Goal: Task Accomplishment & Management: Manage account settings

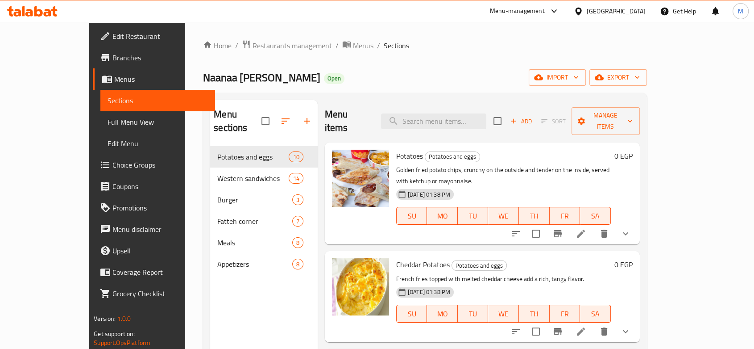
click at [634, 17] on div "Egypt" at bounding box center [610, 10] width 86 height 21
click at [633, 12] on div "Egypt" at bounding box center [616, 11] width 59 height 10
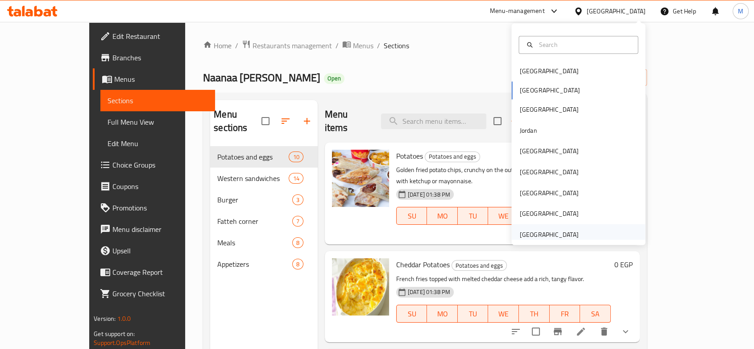
click at [552, 235] on div "[GEOGRAPHIC_DATA]" at bounding box center [548, 234] width 59 height 10
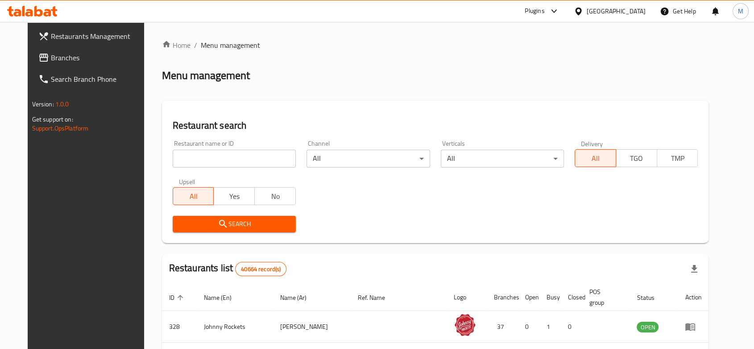
click at [589, 10] on div "[GEOGRAPHIC_DATA]" at bounding box center [616, 11] width 59 height 10
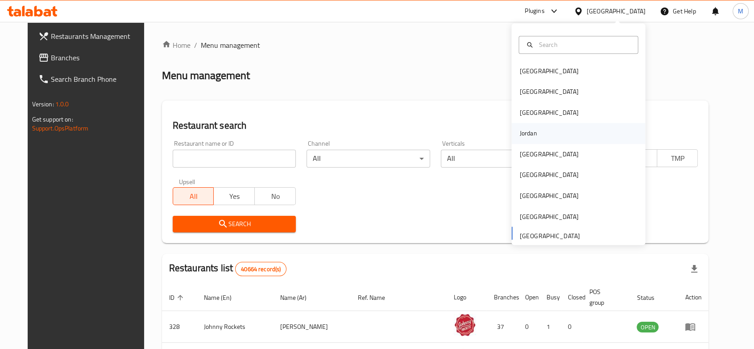
click at [531, 130] on div "Jordan" at bounding box center [528, 133] width 32 height 21
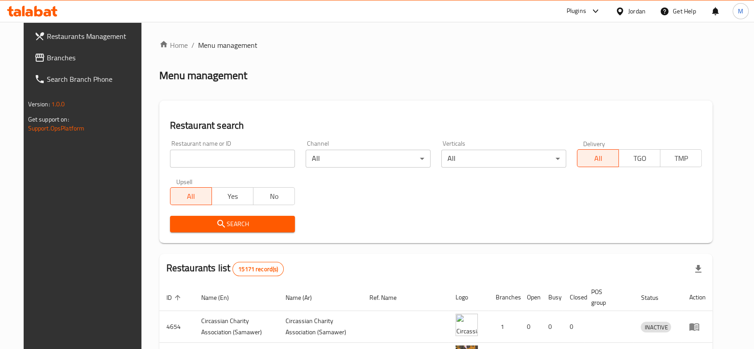
click at [50, 53] on span "Branches" at bounding box center [95, 57] width 96 height 11
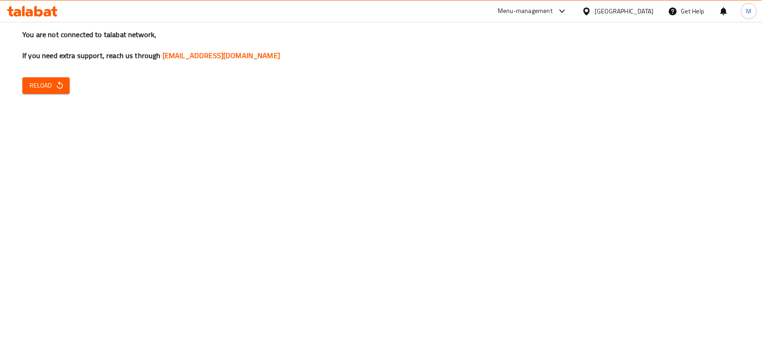
click at [46, 93] on button "Reload" at bounding box center [45, 85] width 47 height 17
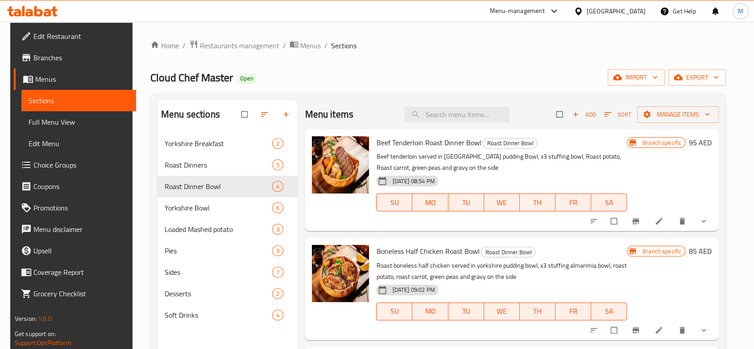
click at [580, 17] on div "[GEOGRAPHIC_DATA]" at bounding box center [610, 10] width 86 height 21
click at [586, 14] on div at bounding box center [580, 11] width 13 height 10
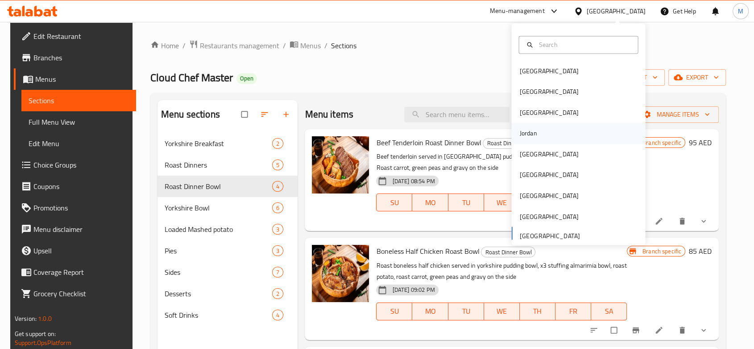
click at [522, 141] on div "Jordan" at bounding box center [528, 133] width 32 height 21
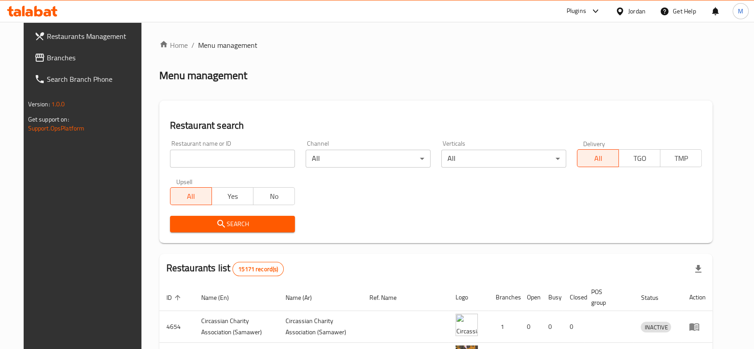
click at [34, 52] on icon at bounding box center [39, 57] width 11 height 11
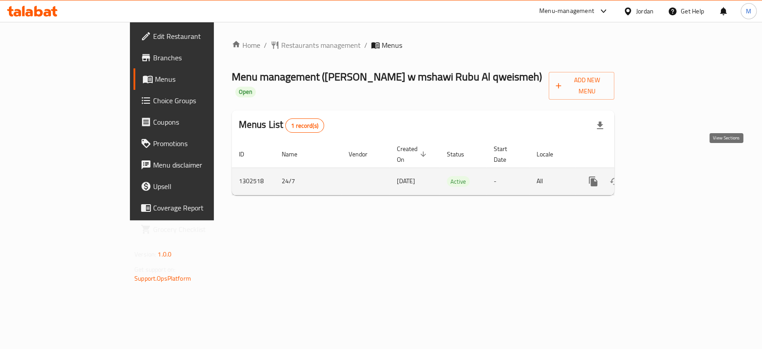
click at [663, 176] on icon "enhanced table" at bounding box center [657, 181] width 11 height 11
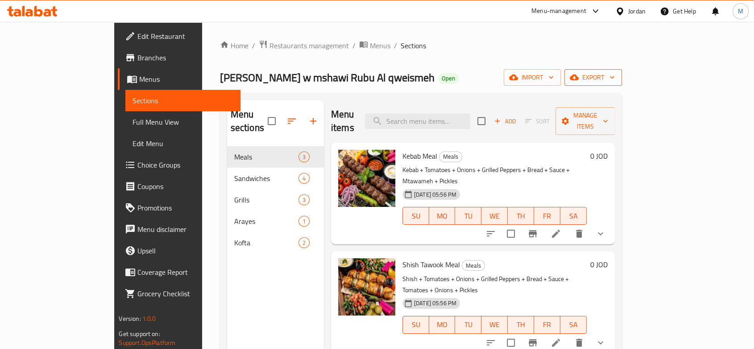
click at [615, 81] on span "export" at bounding box center [593, 77] width 43 height 11
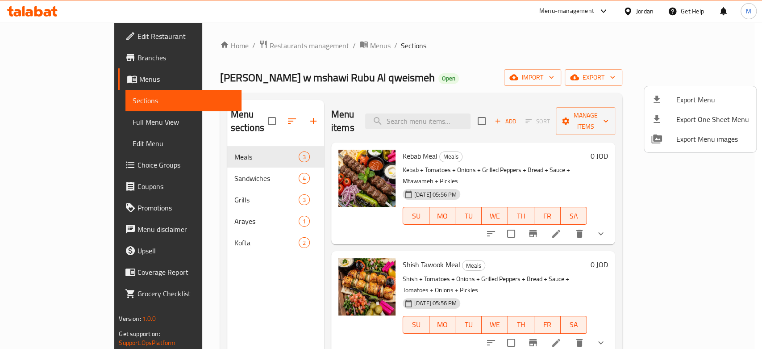
click at [702, 95] on span "Export Menu" at bounding box center [712, 99] width 73 height 11
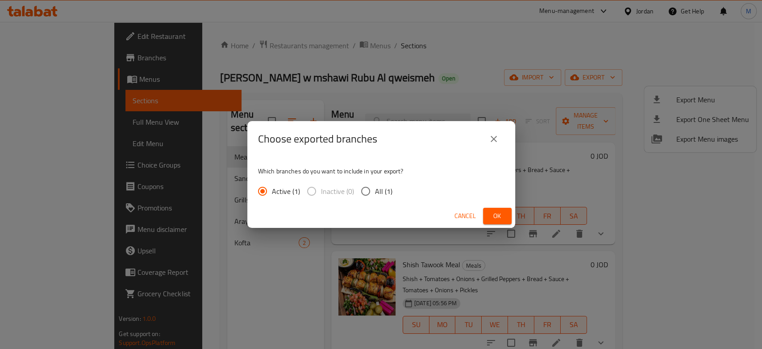
click at [397, 188] on div "Active (1) Inactive (0) All (1)" at bounding box center [328, 191] width 141 height 19
click at [386, 188] on span "All (1)" at bounding box center [383, 191] width 17 height 11
click at [375, 188] on input "All (1)" at bounding box center [365, 191] width 19 height 19
radio input "true"
click at [495, 216] on span "Ok" at bounding box center [497, 215] width 14 height 11
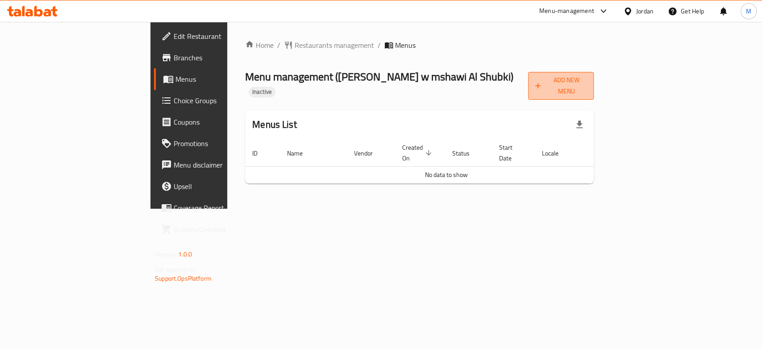
click at [586, 83] on span "Add New Menu" at bounding box center [560, 86] width 51 height 22
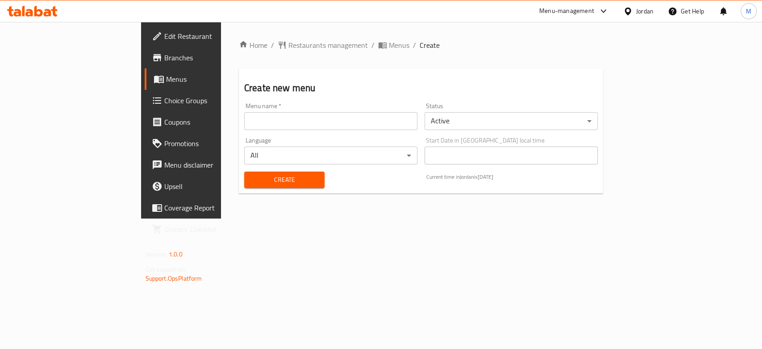
click at [357, 130] on div "Menu name   * Menu name *" at bounding box center [331, 116] width 180 height 34
click at [350, 124] on input "text" at bounding box center [330, 121] width 173 height 18
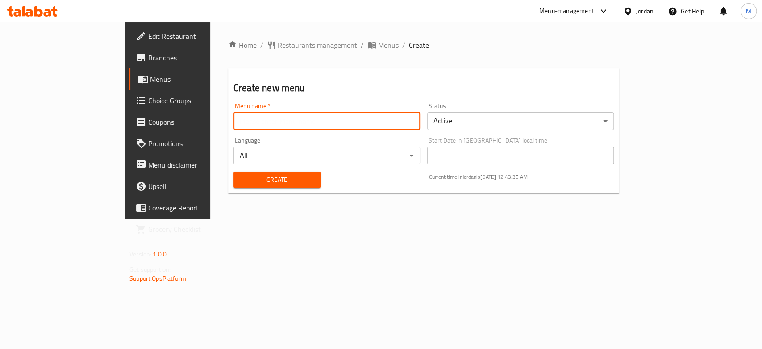
type input "Copied"
click at [241, 183] on span "Create" at bounding box center [277, 179] width 73 height 11
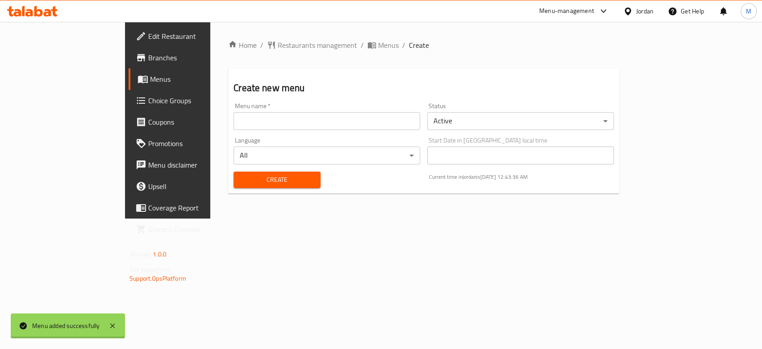
click at [315, 46] on div "Home / Restaurants management / Menus / Create Create new menu Menu name   * Me…" at bounding box center [423, 120] width 391 height 161
click at [378, 46] on span "Menus" at bounding box center [388, 45] width 21 height 11
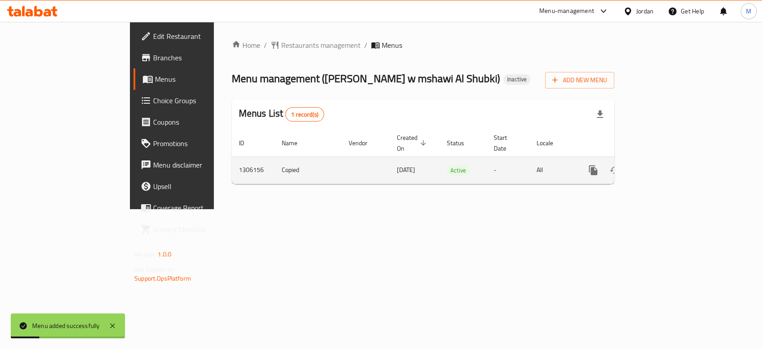
click at [663, 165] on icon "enhanced table" at bounding box center [657, 170] width 11 height 11
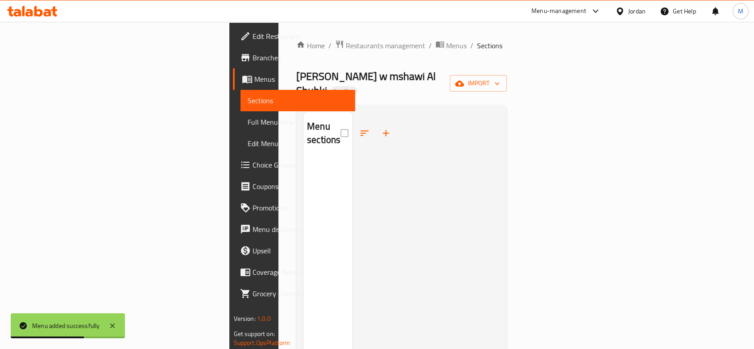
click at [253, 54] on span "Branches" at bounding box center [301, 57] width 96 height 11
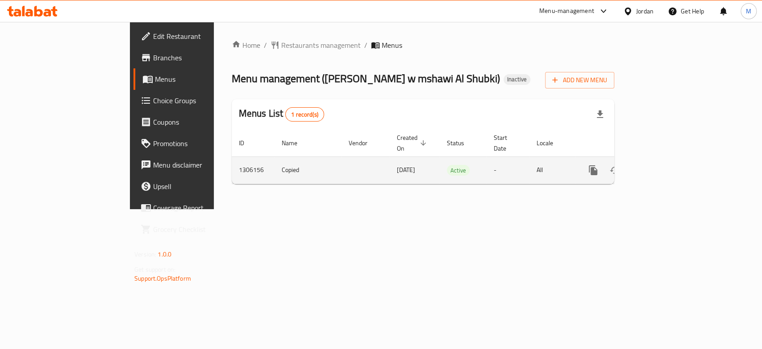
click at [663, 165] on icon "enhanced table" at bounding box center [657, 170] width 11 height 11
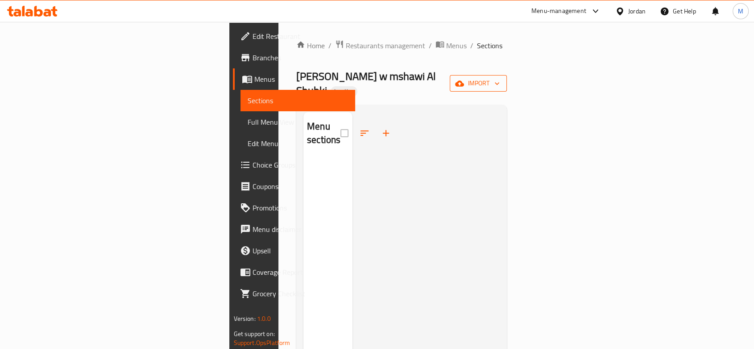
click at [500, 79] on span "import" at bounding box center [478, 83] width 43 height 11
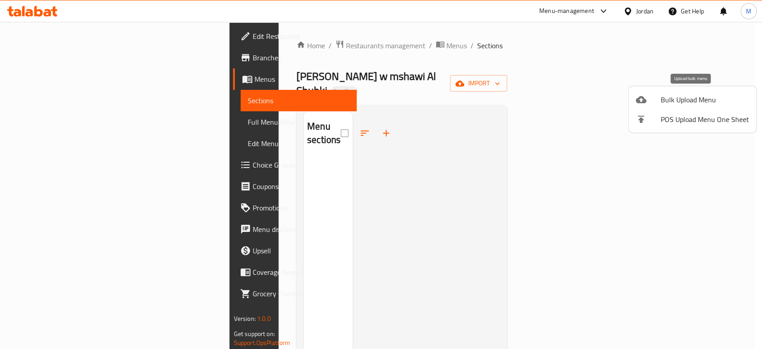
click at [705, 95] on span "Bulk Upload Menu" at bounding box center [705, 99] width 88 height 11
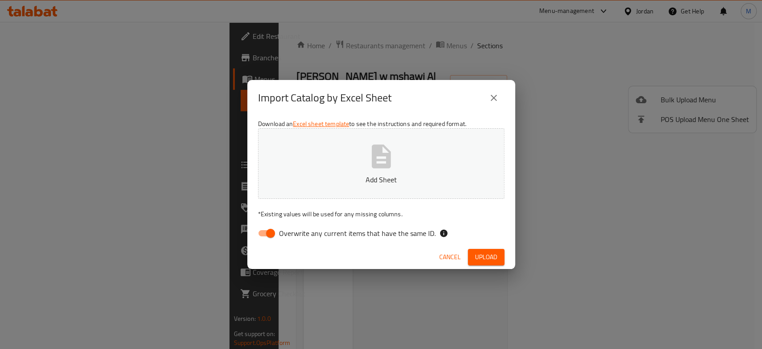
click at [280, 225] on label "Overwrite any current items that have the same ID." at bounding box center [344, 232] width 183 height 17
click at [280, 225] on input "Overwrite any current items that have the same ID." at bounding box center [270, 232] width 51 height 17
checkbox input "false"
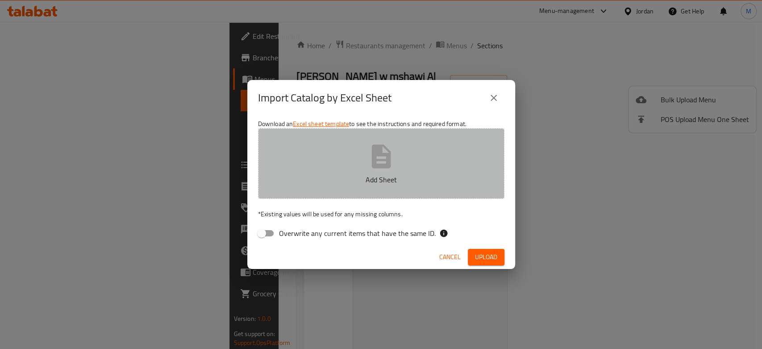
click at [332, 183] on p "Add Sheet" at bounding box center [381, 179] width 219 height 11
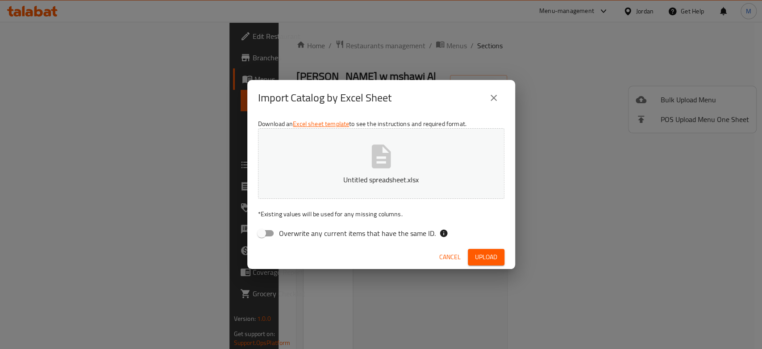
click at [489, 266] on div "Cancel Upload" at bounding box center [381, 257] width 268 height 24
click at [490, 256] on span "Upload" at bounding box center [486, 256] width 22 height 11
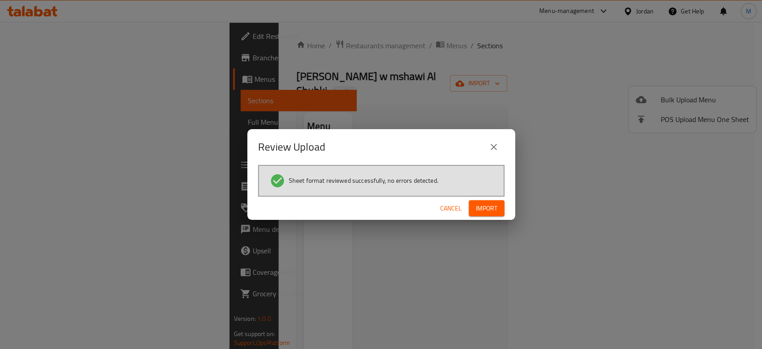
click at [493, 203] on span "Import" at bounding box center [486, 208] width 21 height 11
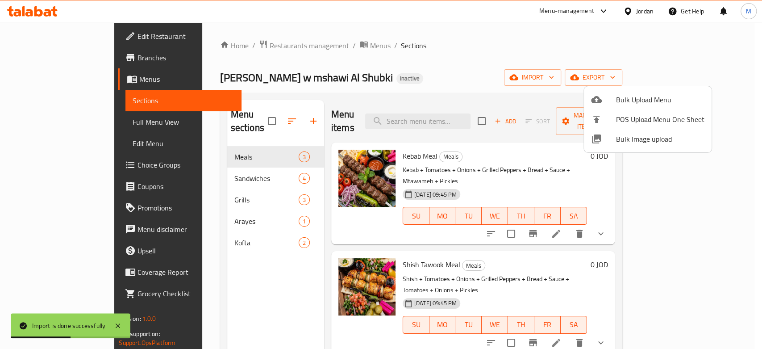
click at [643, 54] on div at bounding box center [381, 174] width 762 height 349
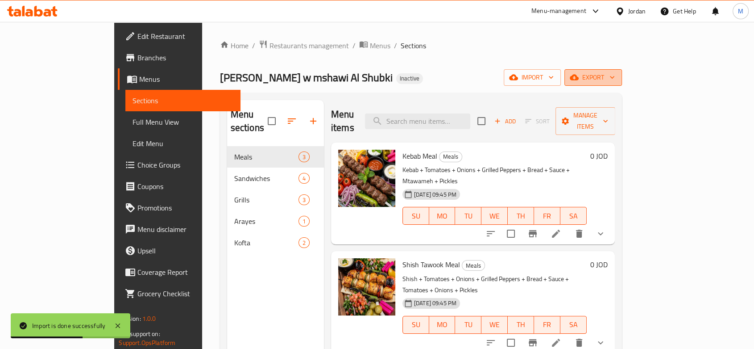
click at [622, 83] on button "export" at bounding box center [594, 77] width 58 height 17
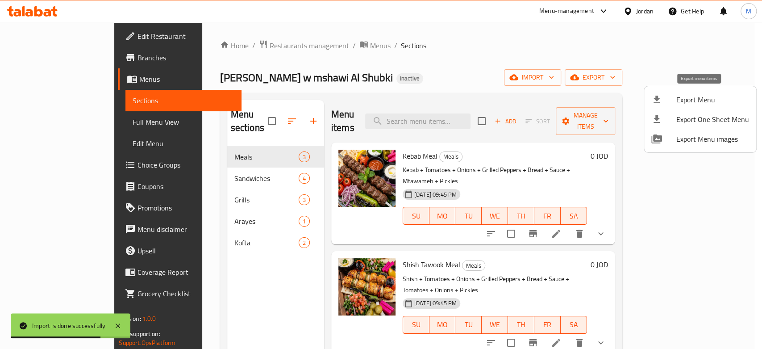
click at [710, 102] on span "Export Menu" at bounding box center [712, 99] width 73 height 11
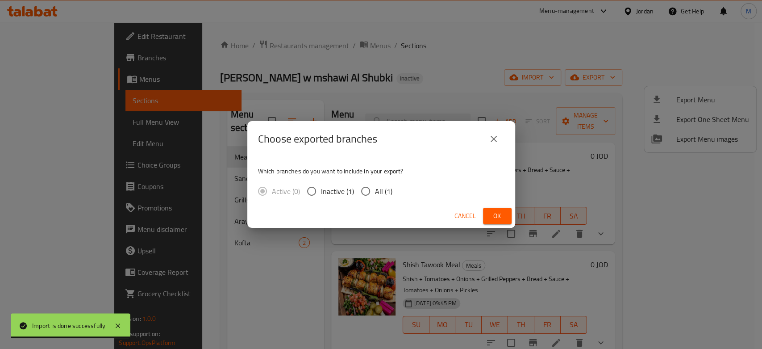
drag, startPoint x: 411, startPoint y: 200, endPoint x: 373, endPoint y: 190, distance: 39.2
click at [408, 200] on div "Which branches do you want to include in your export? Active (0) Inactive (1) A…" at bounding box center [381, 180] width 268 height 47
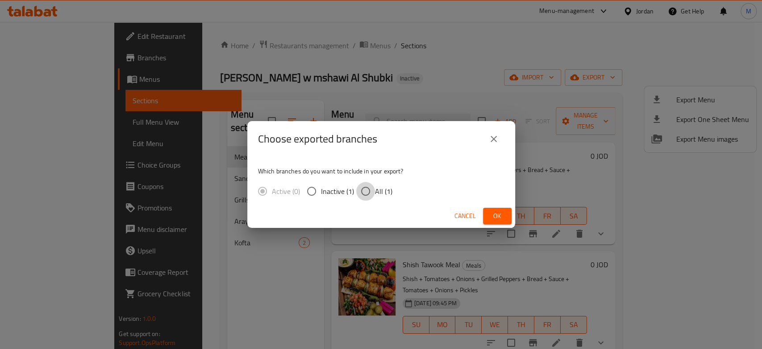
click at [372, 190] on input "All (1)" at bounding box center [365, 191] width 19 height 19
radio input "true"
click at [492, 217] on span "Ok" at bounding box center [497, 215] width 14 height 11
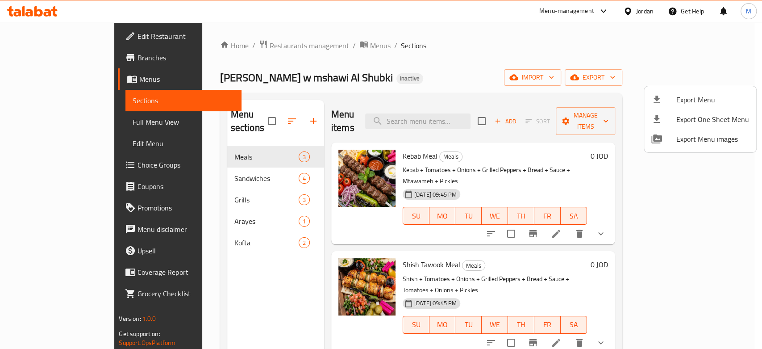
click at [639, 3] on div at bounding box center [381, 174] width 762 height 349
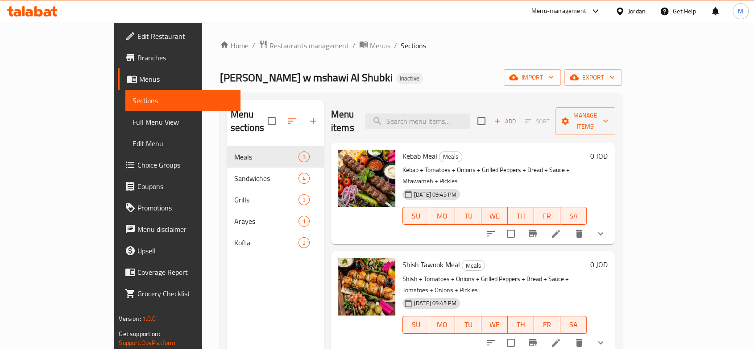
click at [638, 11] on div "Jordan" at bounding box center [636, 11] width 17 height 10
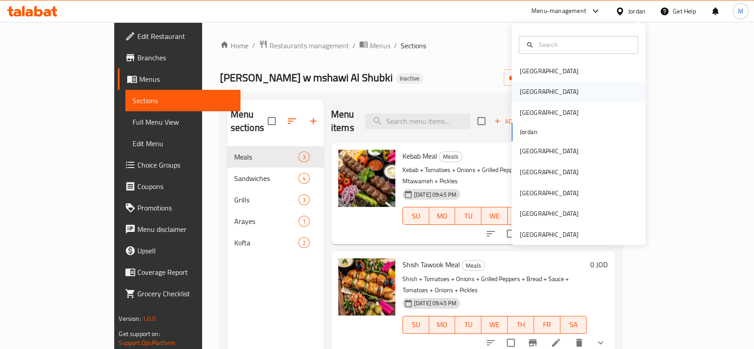
click at [539, 99] on div "[GEOGRAPHIC_DATA]" at bounding box center [578, 92] width 134 height 21
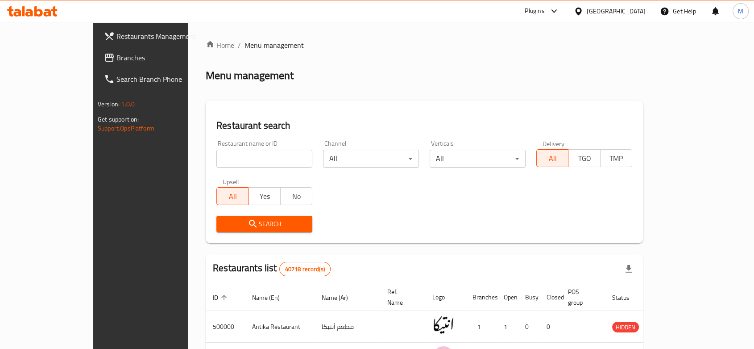
click at [116, 56] on span "Branches" at bounding box center [164, 57] width 96 height 11
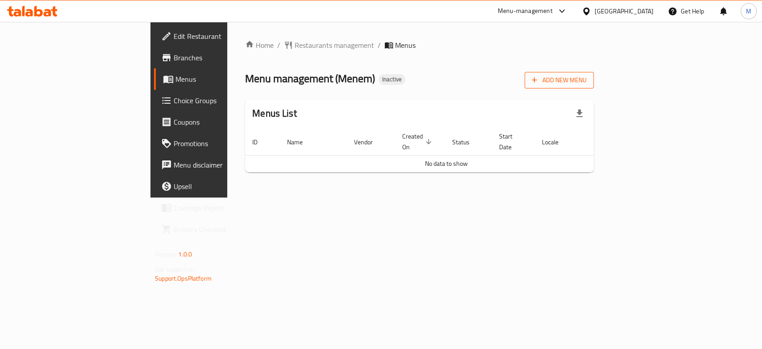
click at [586, 81] on span "Add New Menu" at bounding box center [559, 80] width 55 height 11
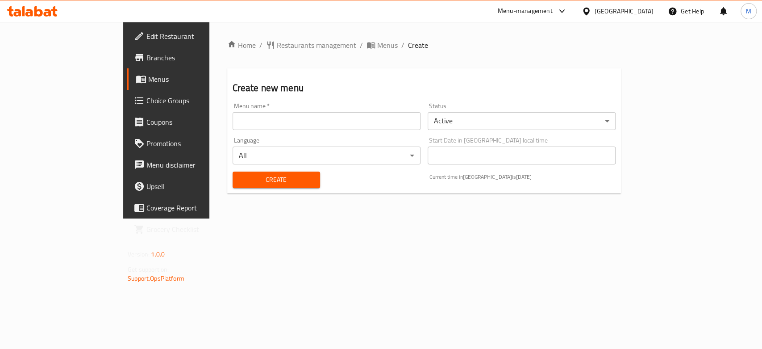
click at [258, 124] on input "text" at bounding box center [327, 121] width 188 height 18
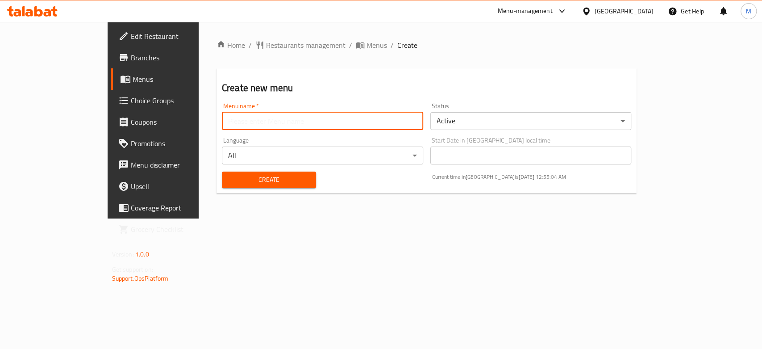
type input "new 1"
click at [216, 194] on div "Home / Restaurants management / Menus / Create Create new menu Menu name   * ne…" at bounding box center [426, 120] width 420 height 161
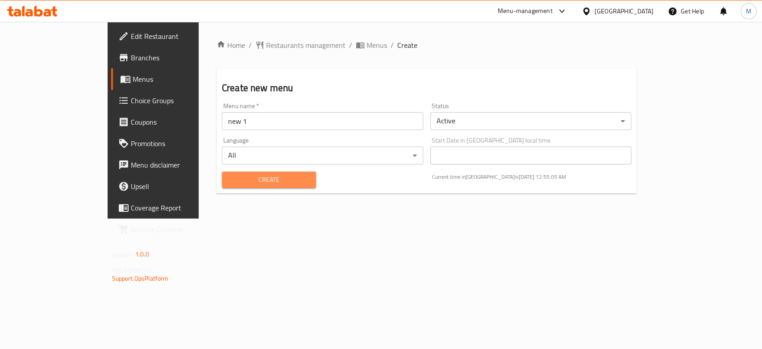
click at [229, 185] on span "Create" at bounding box center [269, 179] width 80 height 11
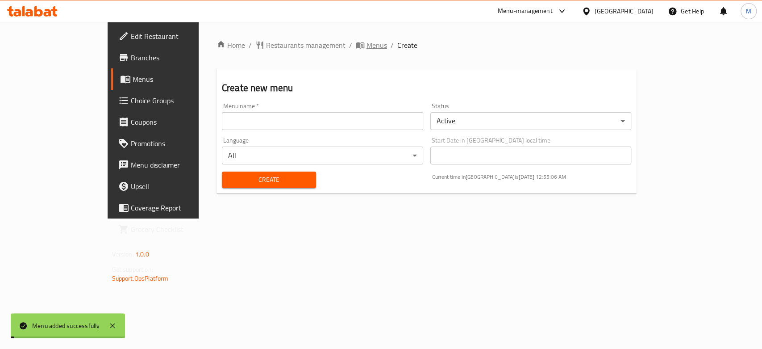
click at [366, 44] on span "Menus" at bounding box center [376, 45] width 21 height 11
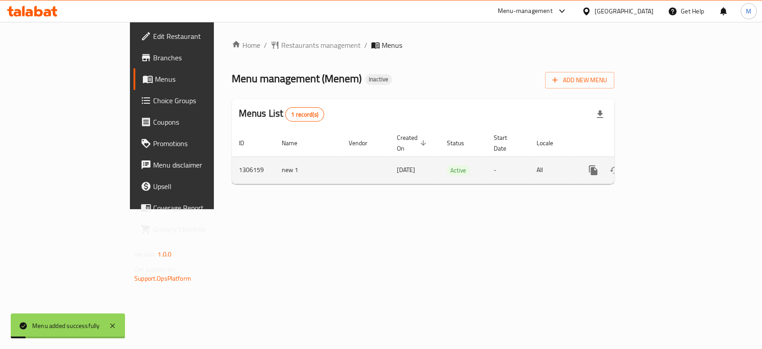
click at [663, 165] on icon "enhanced table" at bounding box center [657, 170] width 11 height 11
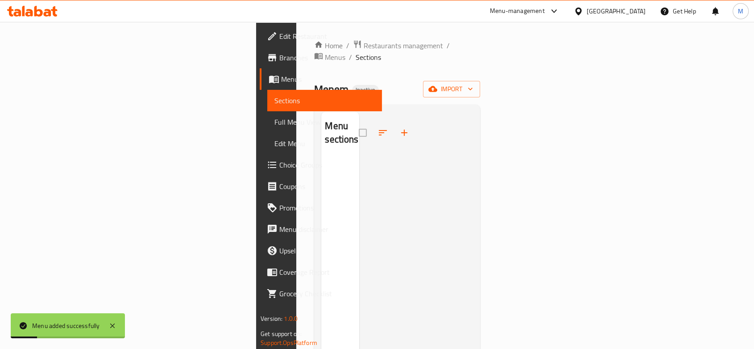
click at [480, 87] on div "Home / Restaurants management / Menus / Sections [PERSON_NAME] Inactive import …" at bounding box center [397, 254] width 166 height 428
click at [473, 83] on span "import" at bounding box center [451, 88] width 43 height 11
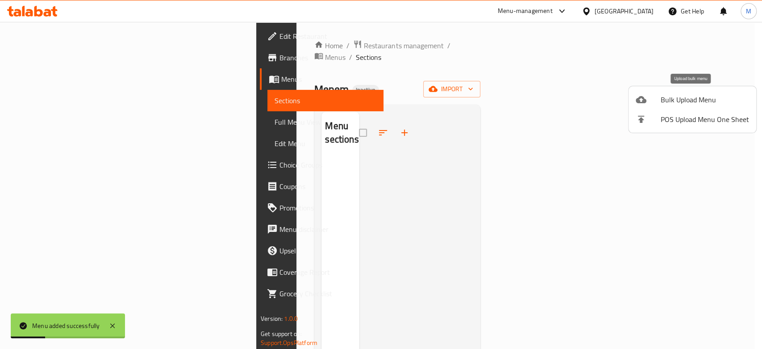
click at [659, 99] on div at bounding box center [648, 99] width 25 height 11
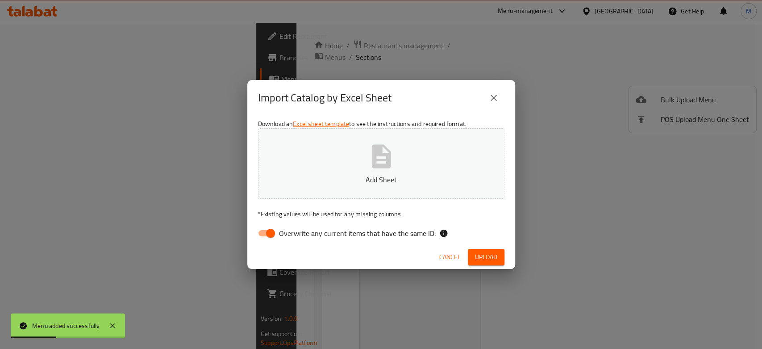
click at [259, 242] on div "Download an Excel sheet template to see the instructions and required format. A…" at bounding box center [381, 180] width 268 height 129
click at [277, 221] on div "Download an Excel sheet template to see the instructions and required format. A…" at bounding box center [381, 180] width 268 height 129
click at [274, 224] on div "Download an Excel sheet template to see the instructions and required format. A…" at bounding box center [381, 180] width 268 height 129
click at [274, 228] on input "Overwrite any current items that have the same ID." at bounding box center [270, 232] width 51 height 17
checkbox input "false"
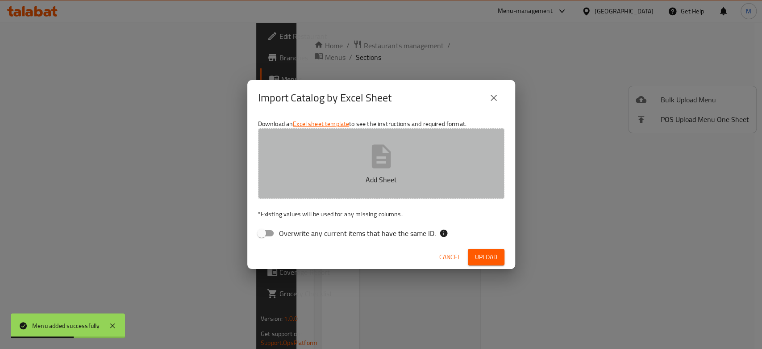
click at [350, 175] on p "Add Sheet" at bounding box center [381, 179] width 219 height 11
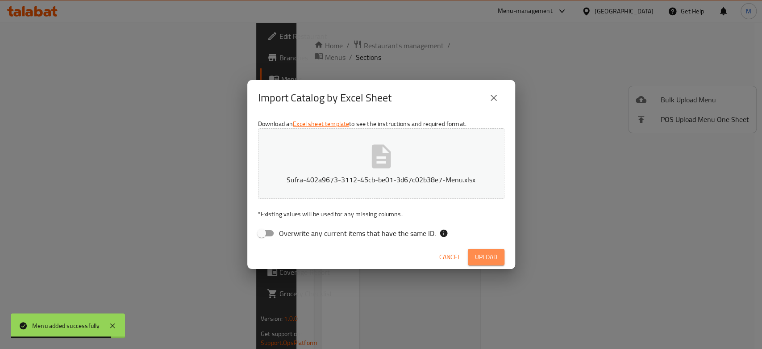
click at [478, 255] on span "Upload" at bounding box center [486, 256] width 22 height 11
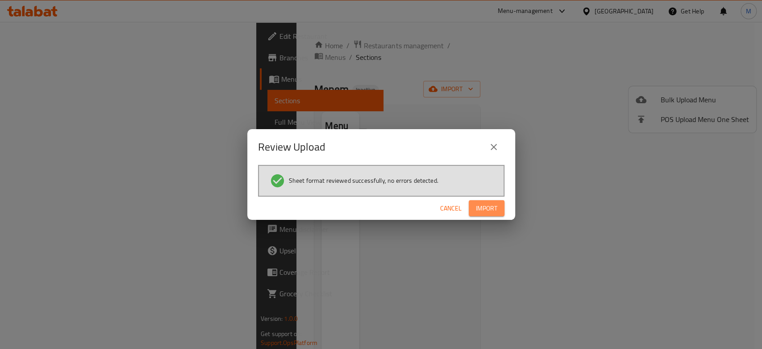
click at [489, 212] on span "Import" at bounding box center [486, 208] width 21 height 11
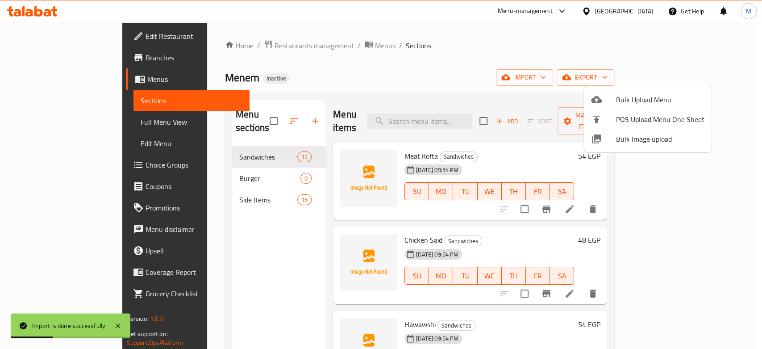
click at [46, 123] on div at bounding box center [381, 174] width 762 height 349
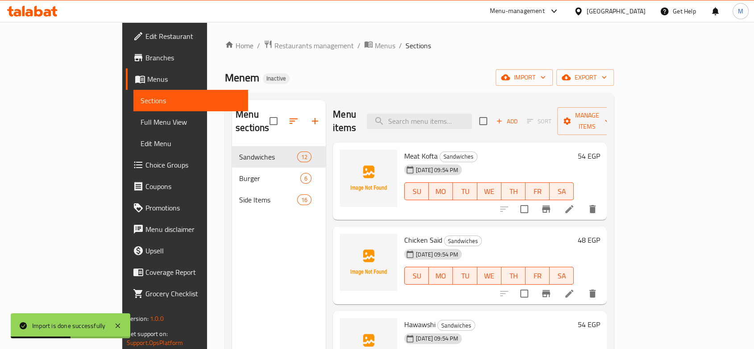
click at [141, 123] on span "Full Menu View" at bounding box center [191, 121] width 100 height 11
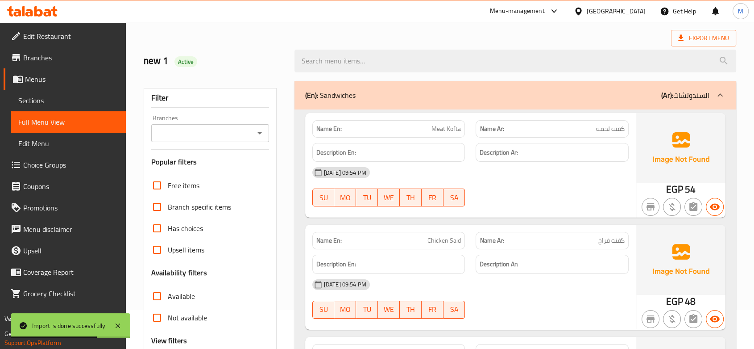
scroll to position [149, 0]
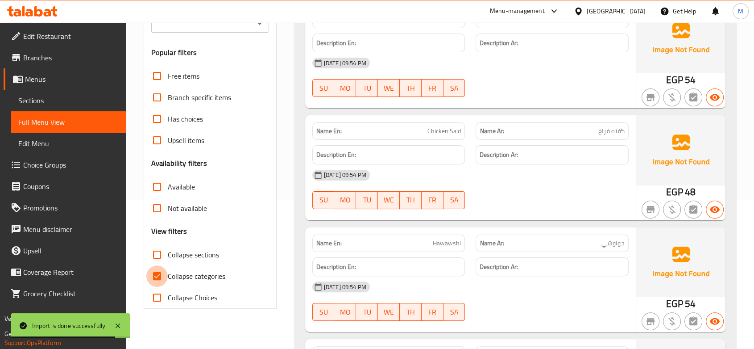
click at [155, 272] on input "Collapse categories" at bounding box center [156, 275] width 21 height 21
checkbox input "false"
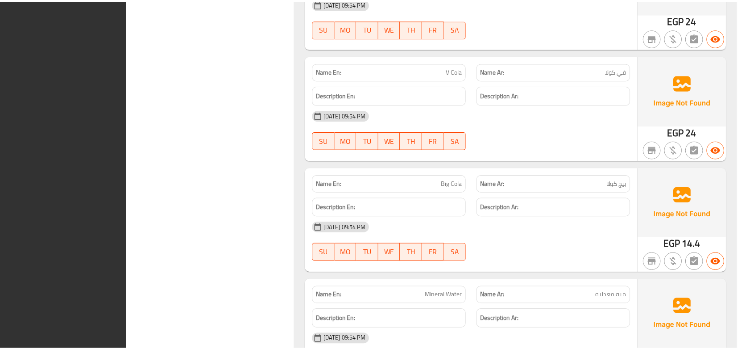
scroll to position [4465, 0]
